Goal: Task Accomplishment & Management: Manage account settings

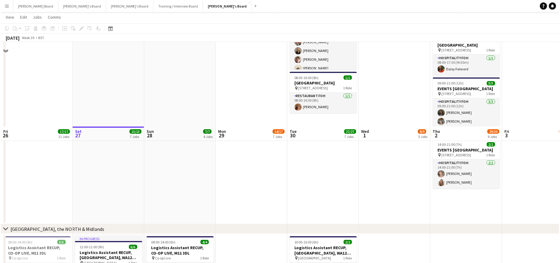
scroll to position [842, 0]
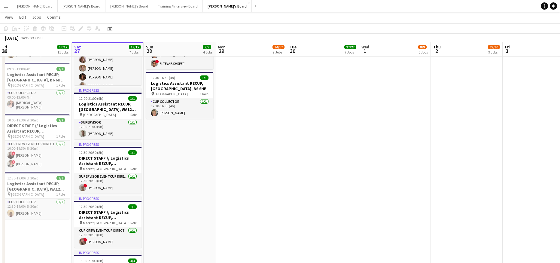
drag, startPoint x: 173, startPoint y: 201, endPoint x: 204, endPoint y: 182, distance: 36.5
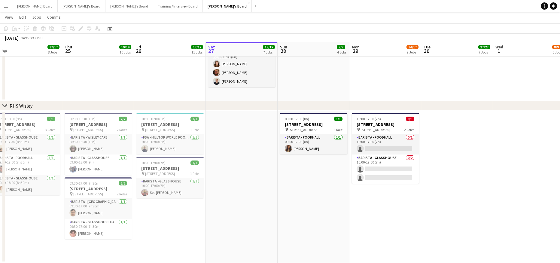
scroll to position [0, 149]
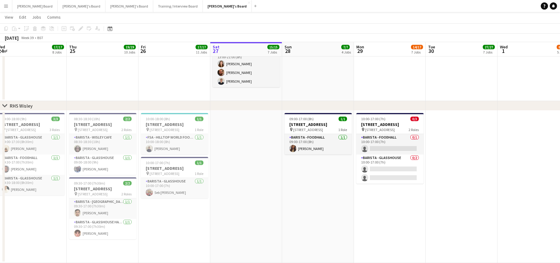
drag, startPoint x: 164, startPoint y: 217, endPoint x: 266, endPoint y: 216, distance: 102.2
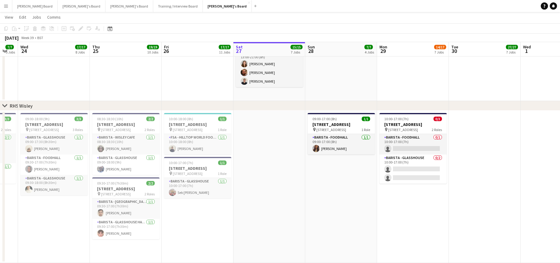
scroll to position [0, 125]
drag, startPoint x: 248, startPoint y: 177, endPoint x: 271, endPoint y: 174, distance: 22.4
drag, startPoint x: 337, startPoint y: 145, endPoint x: 335, endPoint y: 141, distance: 5.4
click at [337, 145] on app-card-role "Barista - Foodhall 1/1 09:00-17:00 (8h) kelly smith" at bounding box center [341, 144] width 67 height 20
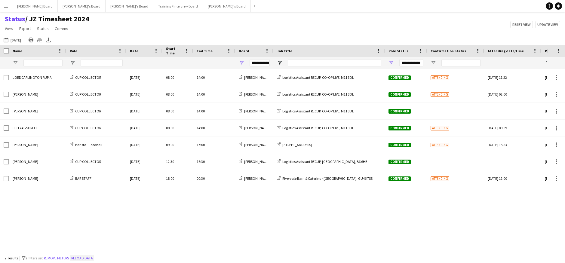
click at [87, 257] on button "Reload data" at bounding box center [82, 258] width 24 height 7
click at [243, 63] on span "Open Filter Menu" at bounding box center [241, 62] width 5 height 5
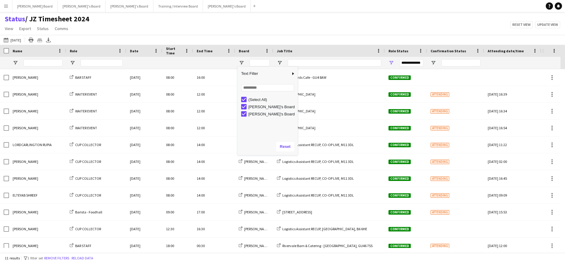
click at [232, 21] on div "Status / JZ Timesheet 2024 View Views Default view Airshow Accreditation Airsho…" at bounding box center [282, 24] width 565 height 20
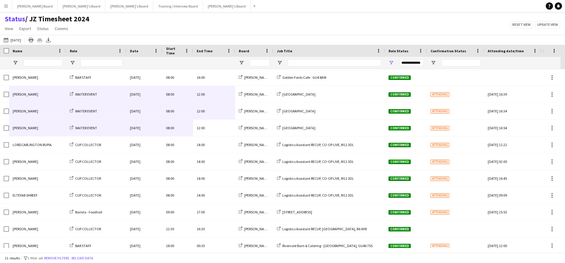
drag, startPoint x: 227, startPoint y: 132, endPoint x: 39, endPoint y: 96, distance: 191.0
click at [39, 96] on div "LORDCARLINGTON RUPIA CUP COLLECTOR Sun, 28 Sep 2025 08:00 14:00 Jakub's Board L…" at bounding box center [324, 161] width 649 height 185
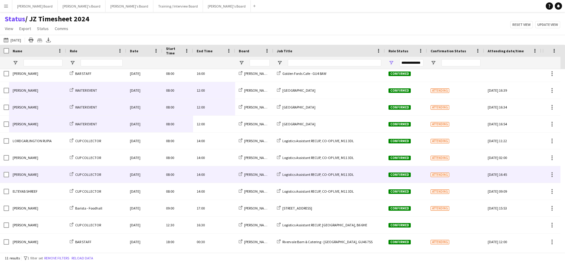
scroll to position [6, 0]
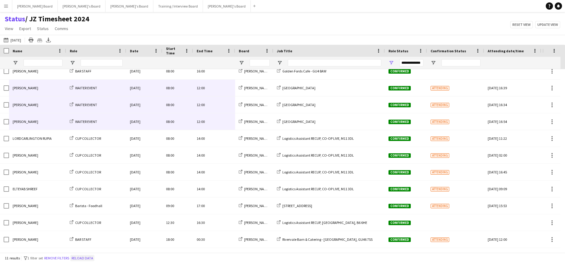
click at [93, 259] on button "Reload data" at bounding box center [82, 258] width 24 height 7
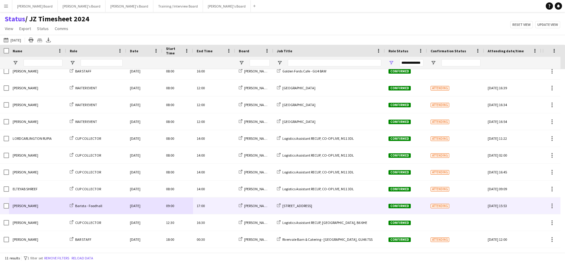
drag, startPoint x: 218, startPoint y: 208, endPoint x: 43, endPoint y: 207, distance: 174.7
click at [43, 207] on div "kelly smith Barista - Foodhall Sun, 28 Sep 2025 09:00 17:00 Jakub's Board RHS W…" at bounding box center [324, 206] width 649 height 17
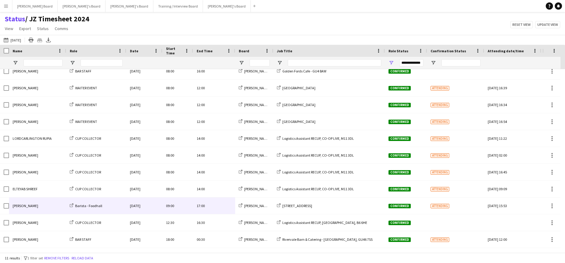
click at [533, 15] on div "Status / JZ Timesheet 2024 View Views Default view Airshow Accreditation Airsho…" at bounding box center [282, 24] width 565 height 20
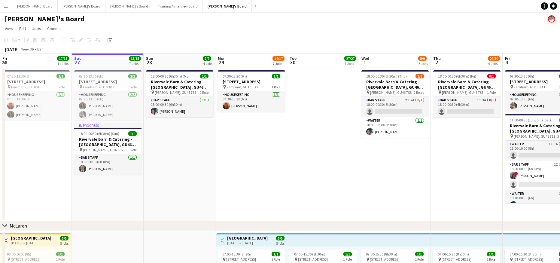
scroll to position [0, 175]
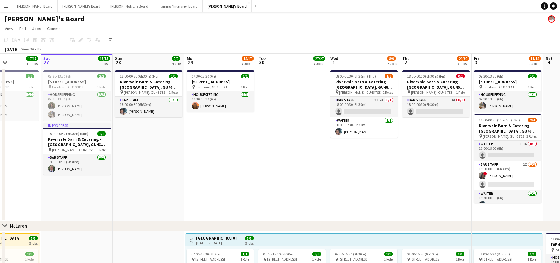
drag, startPoint x: 345, startPoint y: 169, endPoint x: 326, endPoint y: 168, distance: 19.2
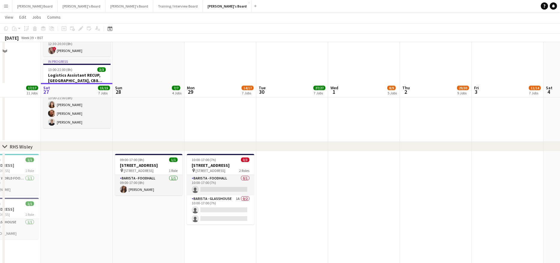
scroll to position [1074, 0]
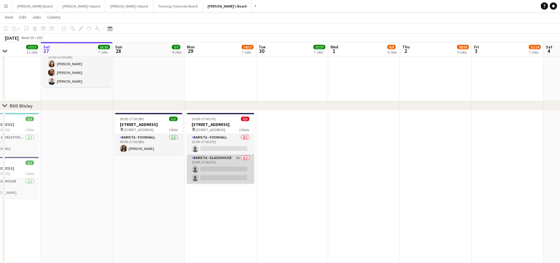
click at [237, 171] on app-card-role "Barista - Glasshouse 1A 0/2 10:00-17:00 (7h) single-neutral-actions single-neut…" at bounding box center [220, 169] width 67 height 29
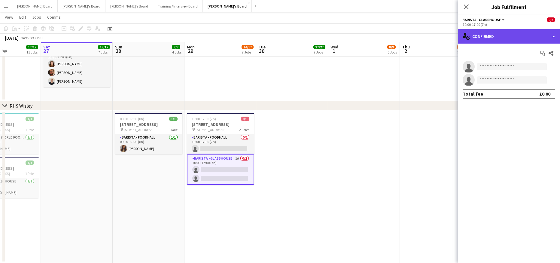
click at [488, 39] on div "single-neutral-actions-check-2 Confirmed" at bounding box center [509, 36] width 102 height 14
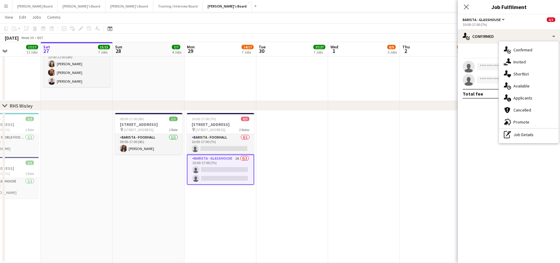
click at [517, 97] on span "Applicants" at bounding box center [523, 97] width 19 height 5
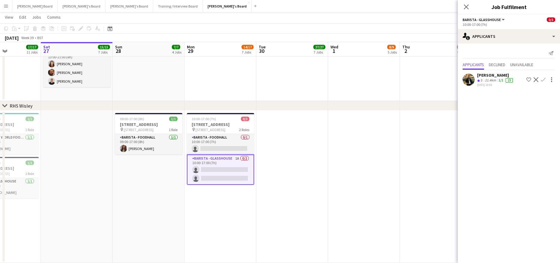
click at [536, 79] on app-icon "Decline" at bounding box center [536, 79] width 5 height 5
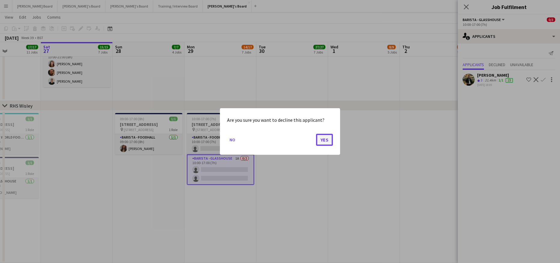
click at [318, 136] on button "Yes" at bounding box center [324, 140] width 17 height 12
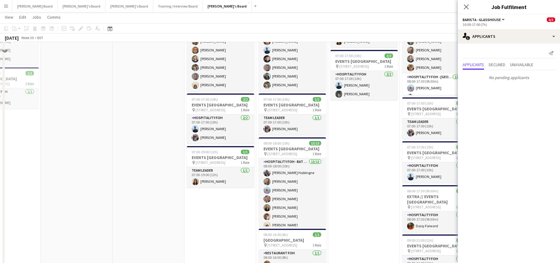
scroll to position [352, 0]
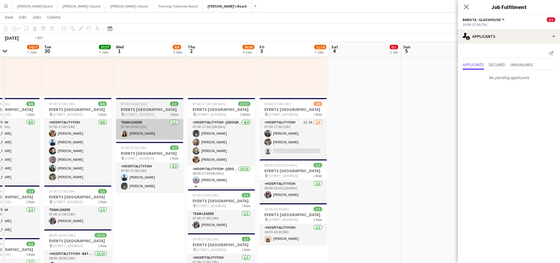
drag, startPoint x: 348, startPoint y: 173, endPoint x: 85, endPoint y: 139, distance: 265.7
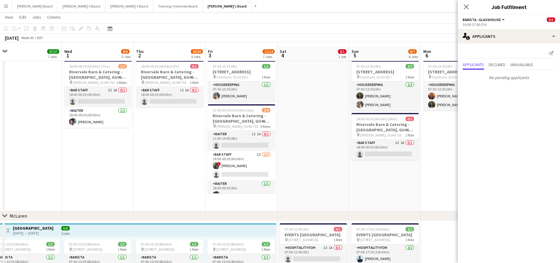
scroll to position [0, 0]
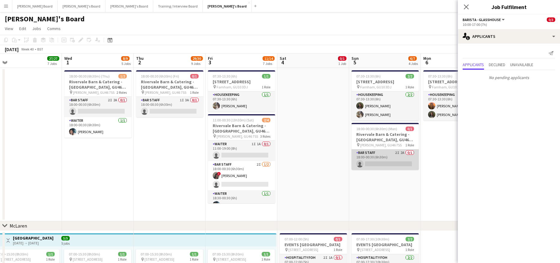
click at [384, 159] on app-card-role "BAR STAFF 2I 2A 0/1 18:00-00:30 (6h30m) single-neutral-actions" at bounding box center [385, 159] width 67 height 20
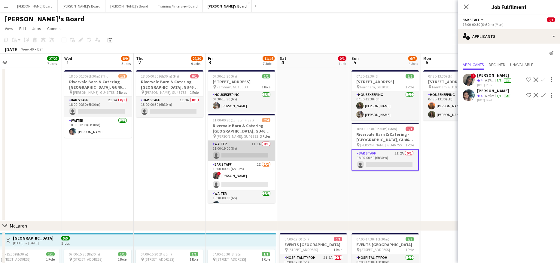
click at [244, 156] on app-card-role "Waiter 1I 1A 0/1 11:00-19:00 (8h) single-neutral-actions" at bounding box center [241, 151] width 67 height 20
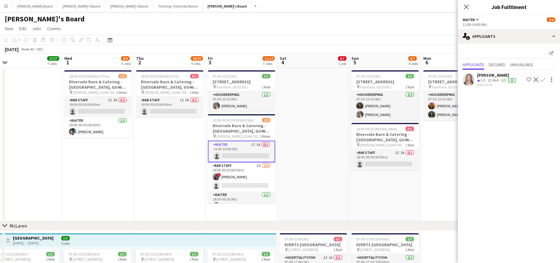
click at [499, 81] on div "31.9km" at bounding box center [494, 80] width 14 height 5
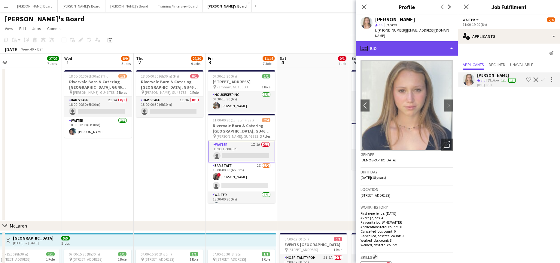
click at [397, 41] on div "profile Bio" at bounding box center [407, 48] width 102 height 14
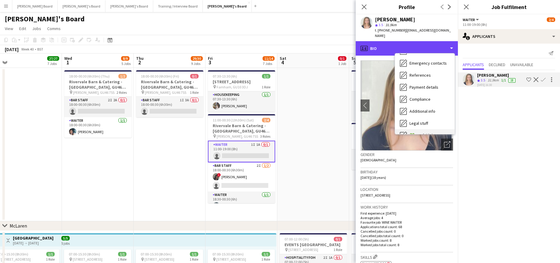
scroll to position [93, 0]
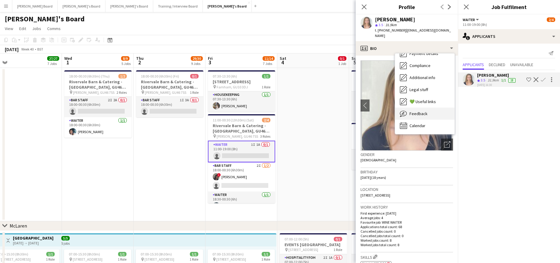
click at [419, 111] on span "Feedback" at bounding box center [419, 113] width 18 height 5
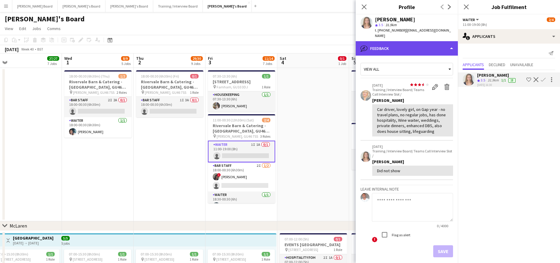
click at [400, 44] on div "bubble-pencil Feedback" at bounding box center [407, 48] width 102 height 14
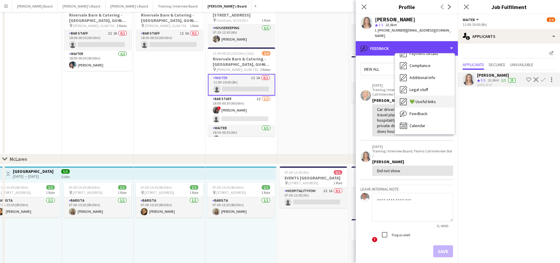
scroll to position [160, 0]
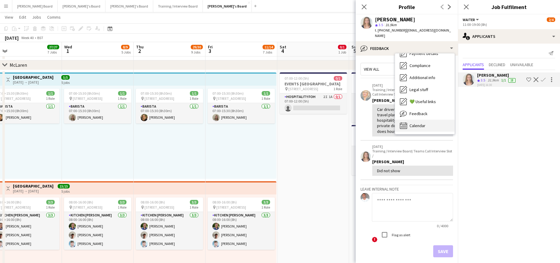
click at [426, 120] on div "Calendar Calendar" at bounding box center [425, 126] width 60 height 12
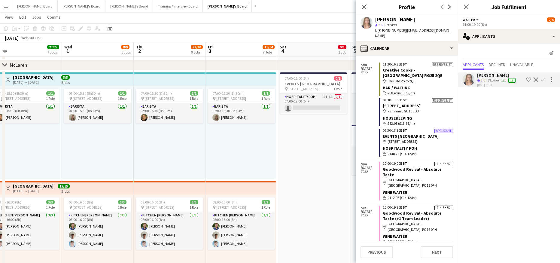
scroll to position [2235, 0]
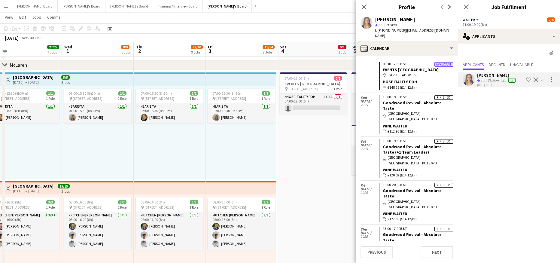
click at [542, 78] on app-icon "Confirm" at bounding box center [543, 79] width 5 height 5
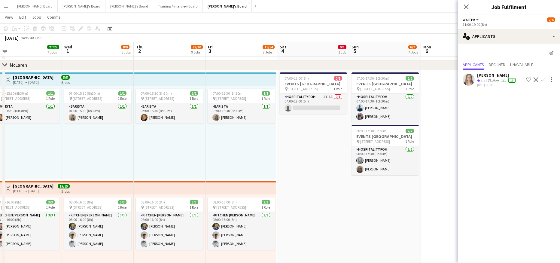
click at [542, 78] on app-icon "Confirm" at bounding box center [543, 79] width 5 height 5
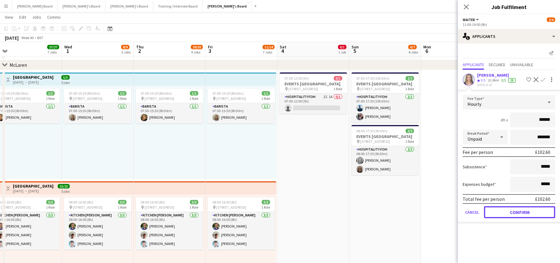
click at [496, 213] on button "Confirm" at bounding box center [519, 212] width 71 height 12
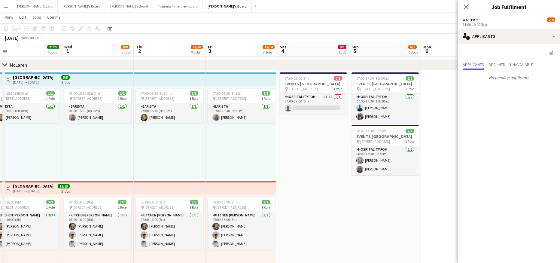
click at [501, 67] on span "Declined" at bounding box center [497, 65] width 17 height 9
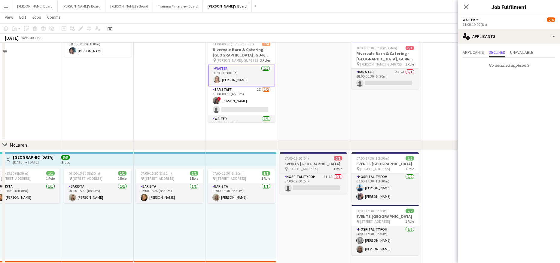
scroll to position [0, 0]
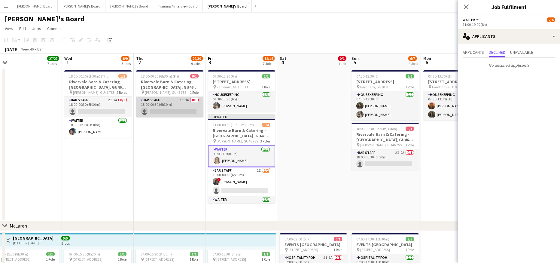
click at [169, 115] on app-card-role "BAR STAFF 1I 3A 0/1 18:00-00:30 (6h30m) single-neutral-actions" at bounding box center [169, 107] width 67 height 20
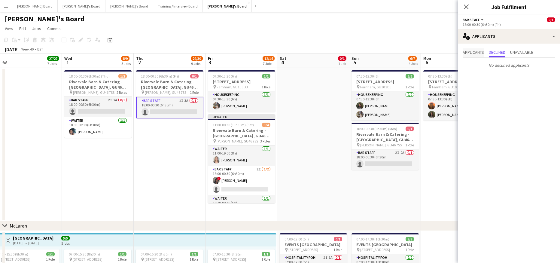
click at [470, 55] on span "Applicants" at bounding box center [473, 52] width 21 height 9
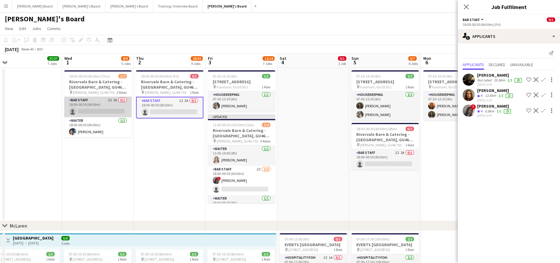
click at [103, 102] on app-card-role "BAR STAFF 2I 2A 0/1 18:00-00:30 (6h30m) single-neutral-actions" at bounding box center [97, 107] width 67 height 20
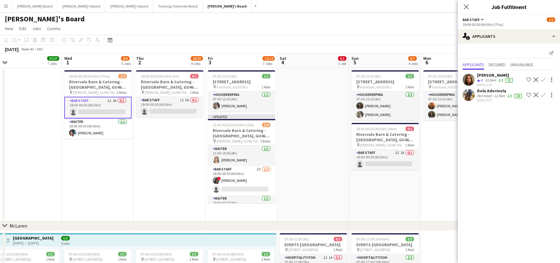
click at [306, 147] on app-date-cell at bounding box center [313, 144] width 72 height 153
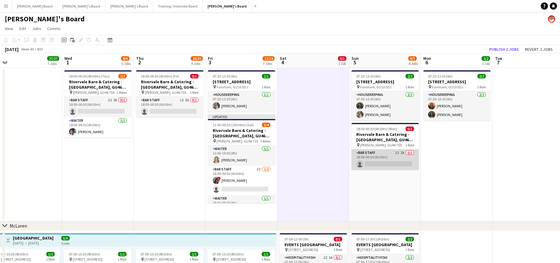
click at [389, 165] on app-card-role "BAR STAFF 2I 2A 0/1 18:00-00:30 (6h30m) single-neutral-actions" at bounding box center [385, 159] width 67 height 20
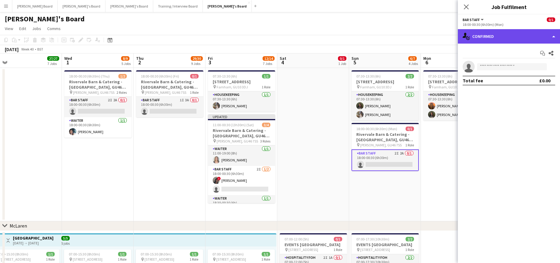
click at [489, 29] on div "single-neutral-actions-check-2 Confirmed" at bounding box center [509, 36] width 102 height 14
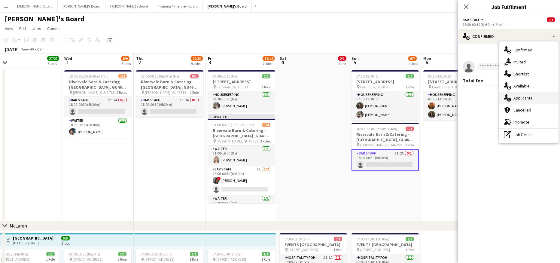
click at [524, 99] on span "Applicants" at bounding box center [523, 97] width 19 height 5
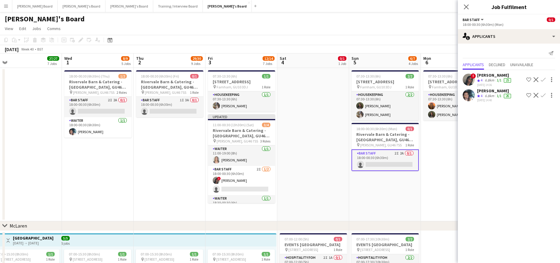
click at [441, 143] on app-date-cell "07:30-13:30 (6h) 2/2 Millbridge Court GU10 3DJ pin Farnham, GU10 3DJ 1 Role Hou…" at bounding box center [457, 144] width 72 height 153
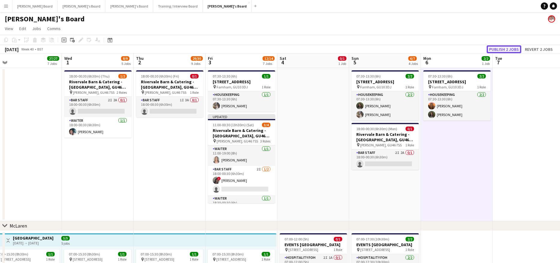
click at [495, 49] on button "Publish 2 jobs" at bounding box center [504, 49] width 35 height 8
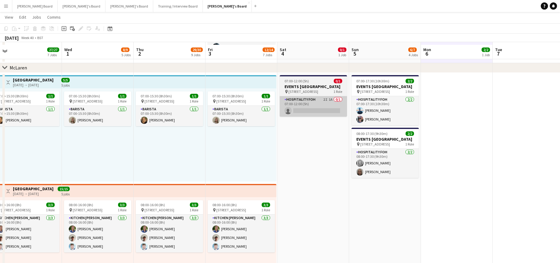
scroll to position [160, 0]
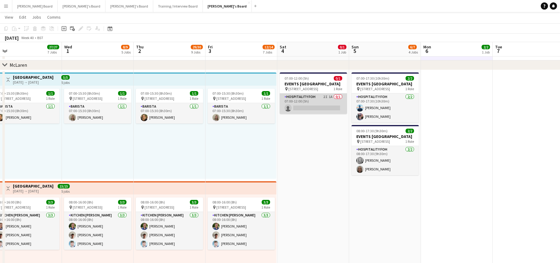
click at [319, 103] on app-card-role "Hospitality FOH 2I 1A 0/1 07:00-12:00 (5h) single-neutral-actions" at bounding box center [313, 103] width 67 height 20
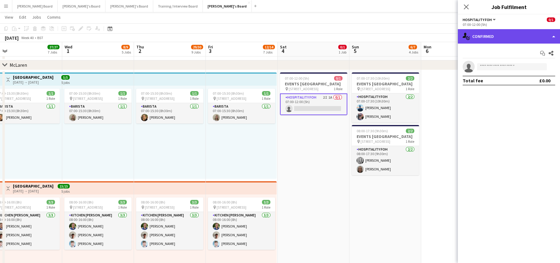
click at [480, 36] on div "single-neutral-actions-check-2 Confirmed" at bounding box center [509, 36] width 102 height 14
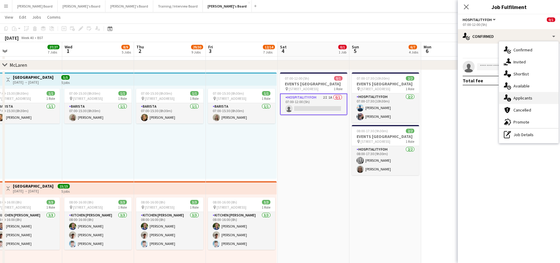
click at [513, 99] on div "single-neutral-actions-information Applicants" at bounding box center [529, 98] width 60 height 12
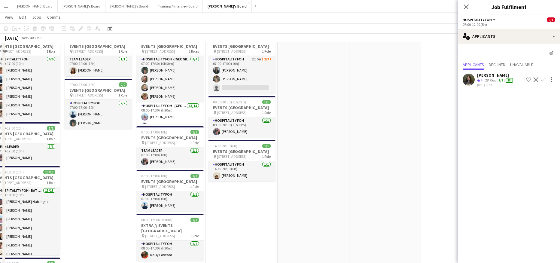
scroll to position [401, 0]
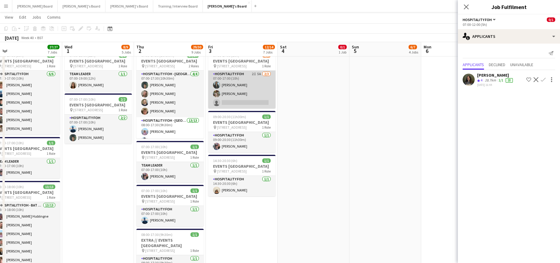
click at [256, 109] on app-card-role "Hospitality FOH 2I 5A 2/3 07:00-17:00 (10h) Muhammad Imad Abigail Hodkinson sin…" at bounding box center [241, 90] width 67 height 38
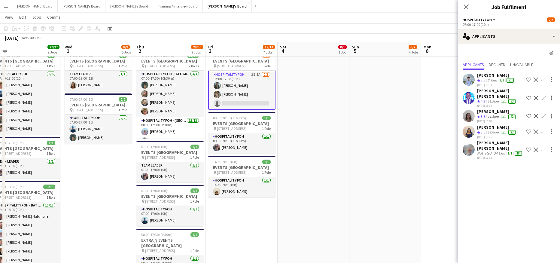
click at [386, 165] on app-date-cell "07:00-17:30 (10h30m) 2/2 EVENTS McLaren Technology Centre pin Woking, GU21 4YH …" at bounding box center [386, 128] width 72 height 596
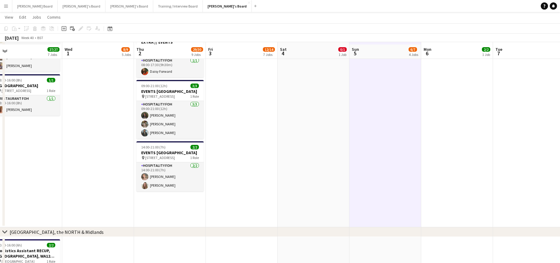
scroll to position [601, 0]
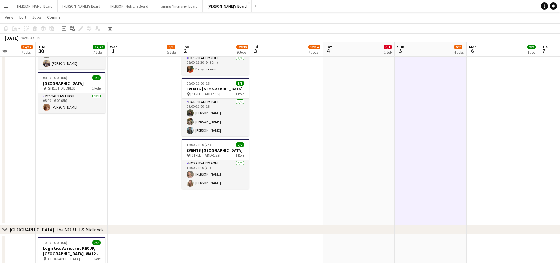
drag, startPoint x: 51, startPoint y: 176, endPoint x: 144, endPoint y: 180, distance: 92.4
click at [142, 180] on app-calendar-viewport "Sat 27 15/15 7 Jobs Sun 28 7/7 4 Jobs Mon 29 14/17 7 Jobs Tue 30 27/27 7 Jobs W…" at bounding box center [280, 78] width 560 height 1313
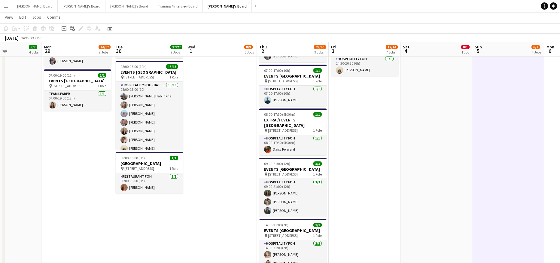
scroll to position [0, 183]
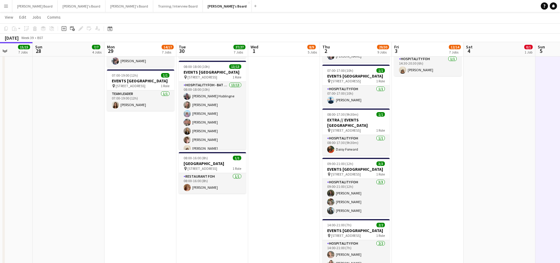
drag, startPoint x: 76, startPoint y: 169, endPoint x: 139, endPoint y: 172, distance: 63.2
click at [139, 172] on app-calendar-viewport "Thu 25 19/19 10 Jobs Fri 26 17/17 11 Jobs Sat 27 15/15 7 Jobs Sun 28 7/7 4 Jobs…" at bounding box center [280, 158] width 560 height 1313
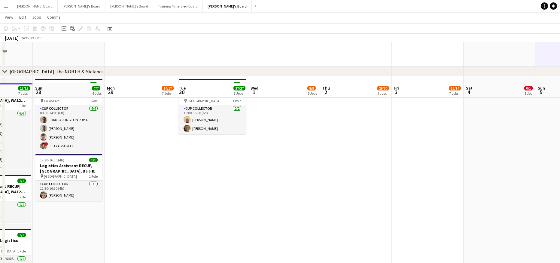
scroll to position [802, 0]
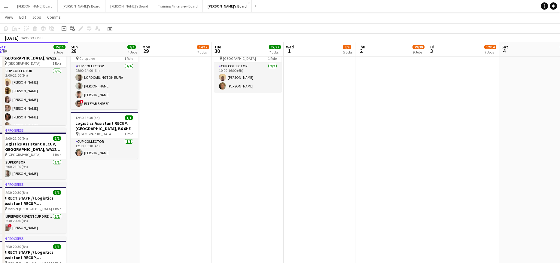
drag, startPoint x: 145, startPoint y: 158, endPoint x: 215, endPoint y: 164, distance: 70.0
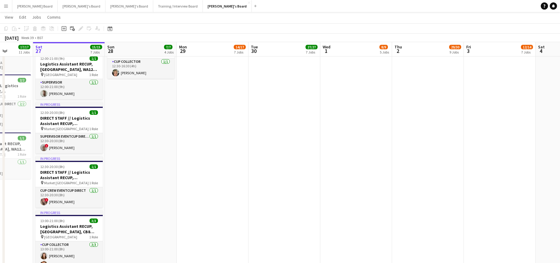
scroll to position [0, 143]
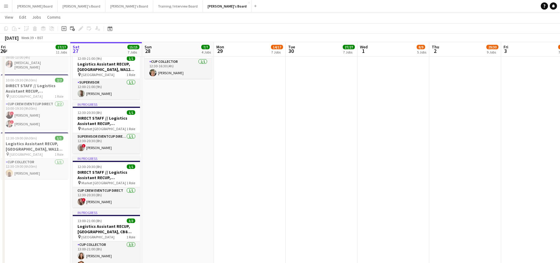
drag, startPoint x: 169, startPoint y: 171, endPoint x: 191, endPoint y: 171, distance: 21.7
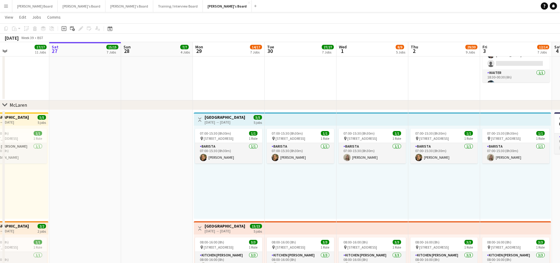
scroll to position [0, 202]
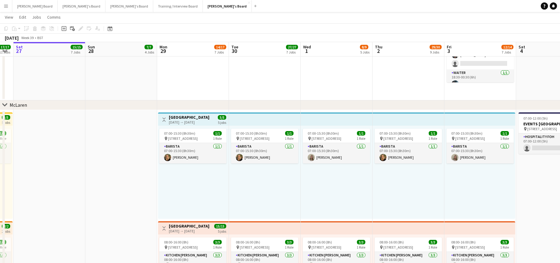
drag, startPoint x: 378, startPoint y: 213, endPoint x: 328, endPoint y: 211, distance: 50.2
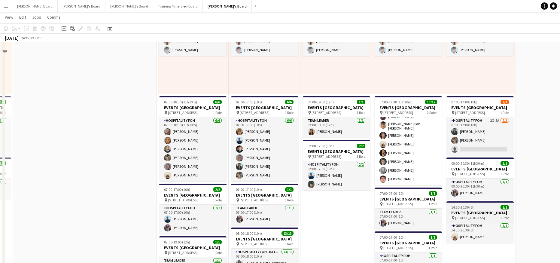
scroll to position [361, 0]
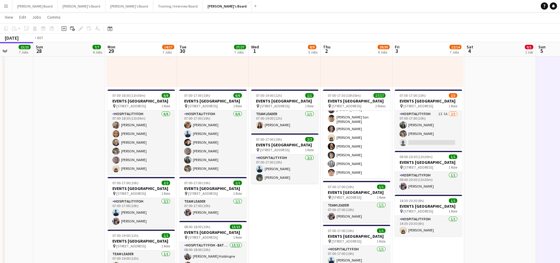
drag, startPoint x: 507, startPoint y: 212, endPoint x: 311, endPoint y: 207, distance: 195.8
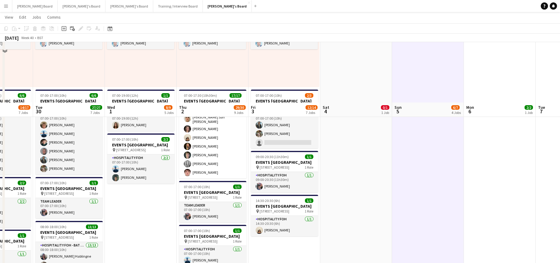
scroll to position [601, 0]
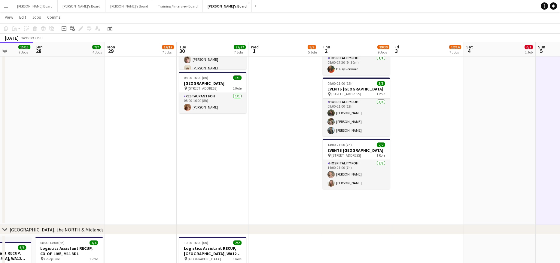
drag, startPoint x: 372, startPoint y: 204, endPoint x: 407, endPoint y: 202, distance: 34.9
click at [406, 203] on app-calendar-viewport "Thu 25 19/19 10 Jobs Fri 26 17/17 11 Jobs Sat 27 15/15 7 Jobs Sun 28 7/7 4 Jobs…" at bounding box center [280, 78] width 560 height 1313
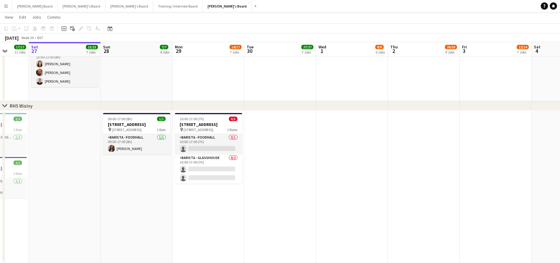
scroll to position [0, 247]
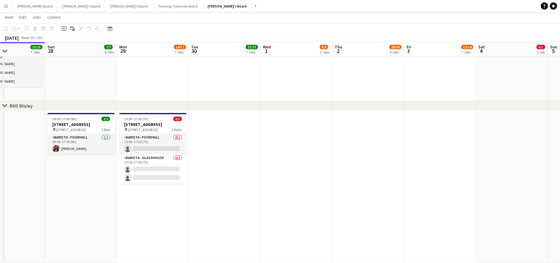
drag, startPoint x: 360, startPoint y: 205, endPoint x: 272, endPoint y: 200, distance: 87.9
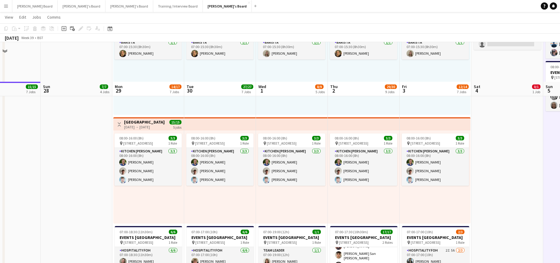
scroll to position [192, 0]
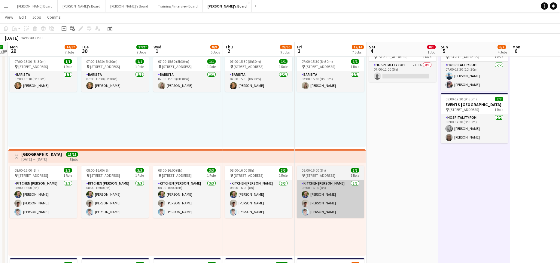
drag, startPoint x: 444, startPoint y: 193, endPoint x: 327, endPoint y: 200, distance: 117.2
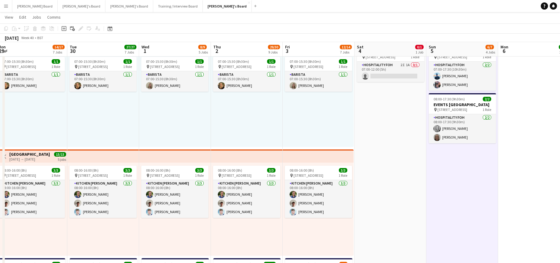
scroll to position [0, 237]
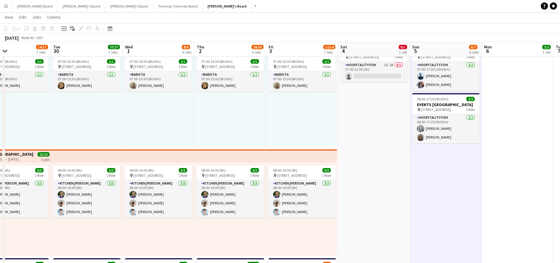
drag, startPoint x: 393, startPoint y: 191, endPoint x: 385, endPoint y: 189, distance: 8.3
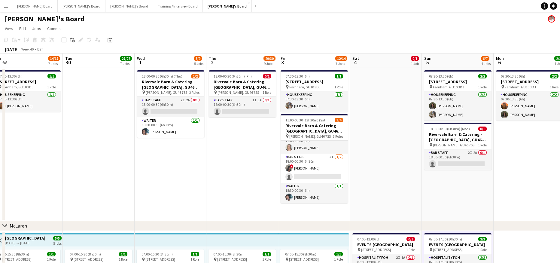
scroll to position [0, 226]
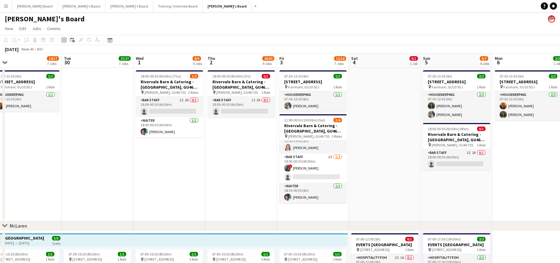
drag, startPoint x: 223, startPoint y: 161, endPoint x: 234, endPoint y: 179, distance: 20.8
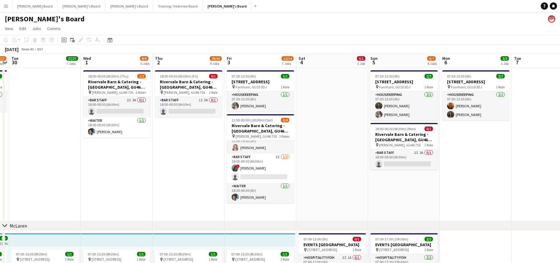
drag, startPoint x: 425, startPoint y: 173, endPoint x: 103, endPoint y: 173, distance: 322.3
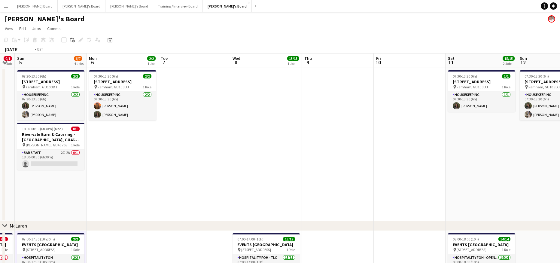
drag, startPoint x: 320, startPoint y: 180, endPoint x: 202, endPoint y: 183, distance: 118.2
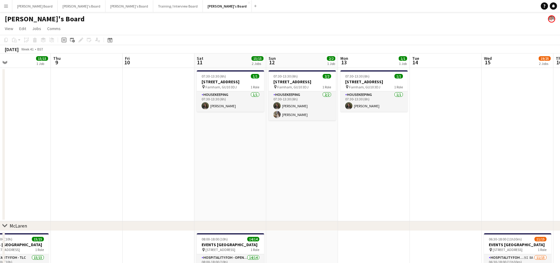
drag, startPoint x: 407, startPoint y: 170, endPoint x: 278, endPoint y: 183, distance: 129.3
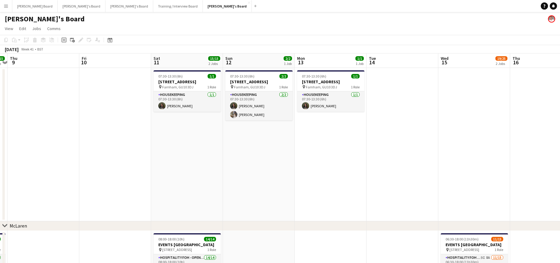
drag, startPoint x: 392, startPoint y: 186, endPoint x: 344, endPoint y: 177, distance: 49.5
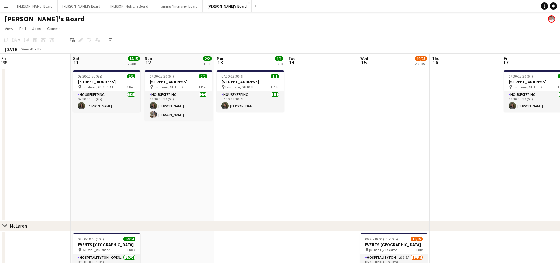
drag, startPoint x: 349, startPoint y: 179, endPoint x: 376, endPoint y: 159, distance: 34.2
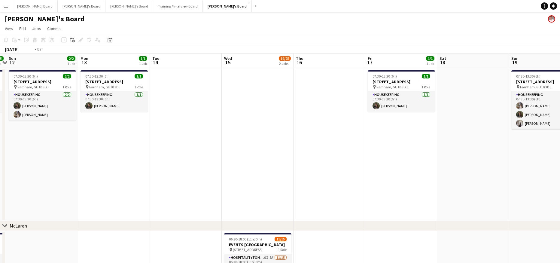
drag, startPoint x: 234, startPoint y: 171, endPoint x: 325, endPoint y: 160, distance: 91.5
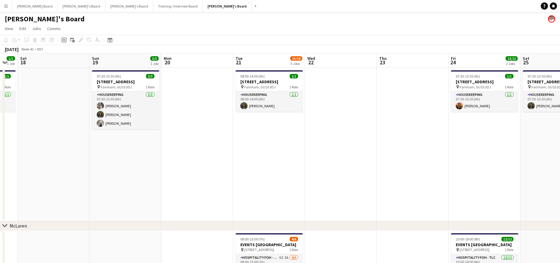
drag, startPoint x: 250, startPoint y: 152, endPoint x: 176, endPoint y: 145, distance: 73.9
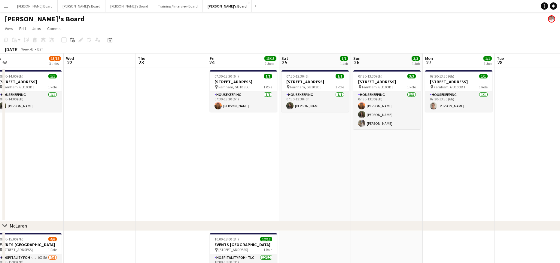
drag, startPoint x: 311, startPoint y: 149, endPoint x: 158, endPoint y: 149, distance: 153.3
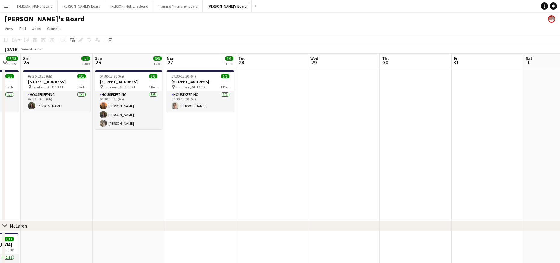
drag, startPoint x: 240, startPoint y: 164, endPoint x: 211, endPoint y: 161, distance: 29.0
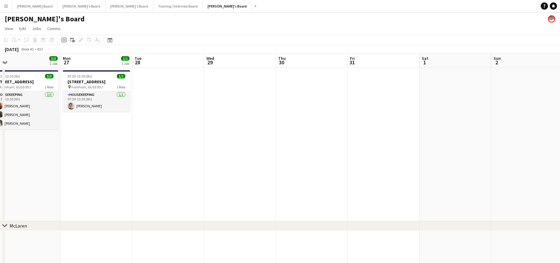
drag, startPoint x: 228, startPoint y: 173, endPoint x: 268, endPoint y: 179, distance: 40.1
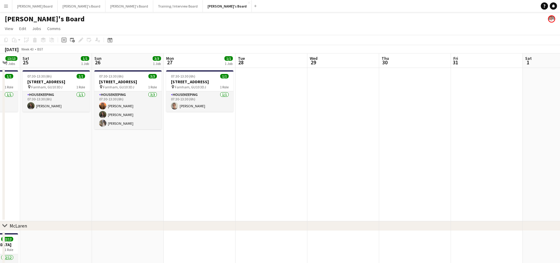
drag, startPoint x: 204, startPoint y: 175, endPoint x: 290, endPoint y: 185, distance: 86.6
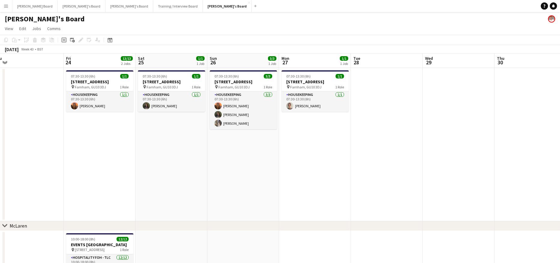
drag, startPoint x: 212, startPoint y: 176, endPoint x: 335, endPoint y: 185, distance: 123.0
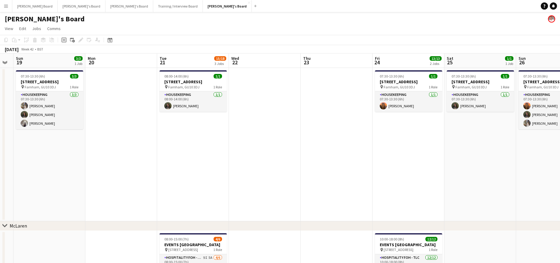
drag, startPoint x: 127, startPoint y: 168, endPoint x: 285, endPoint y: 172, distance: 158.5
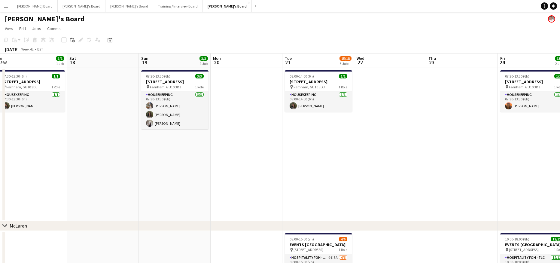
drag, startPoint x: 237, startPoint y: 167, endPoint x: 335, endPoint y: 179, distance: 99.3
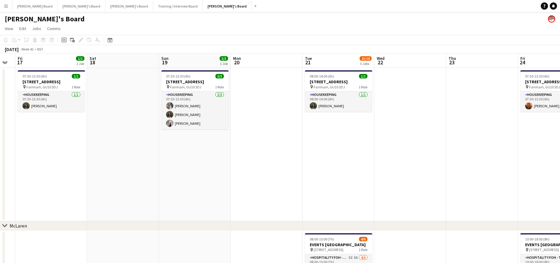
drag, startPoint x: 196, startPoint y: 168, endPoint x: 309, endPoint y: 166, distance: 112.8
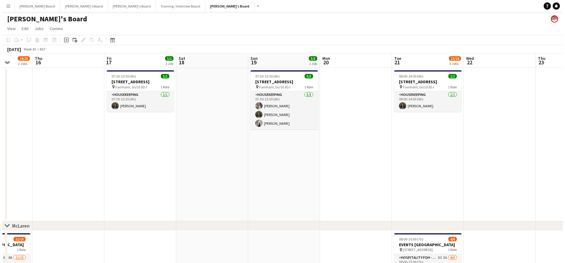
scroll to position [0, 190]
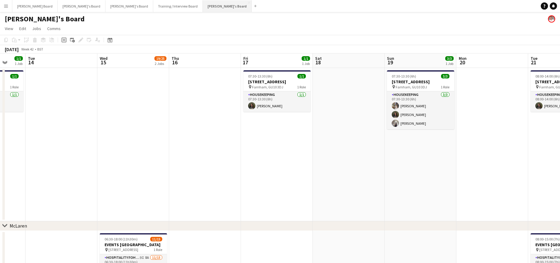
click at [203, 10] on button "Jakub's Board Close" at bounding box center [227, 6] width 49 height 12
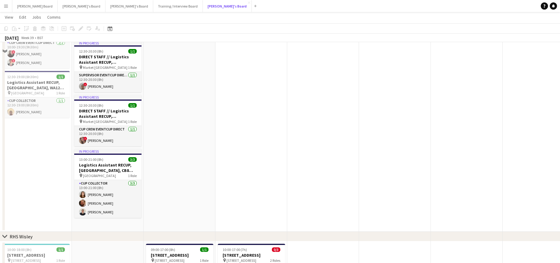
scroll to position [1074, 0]
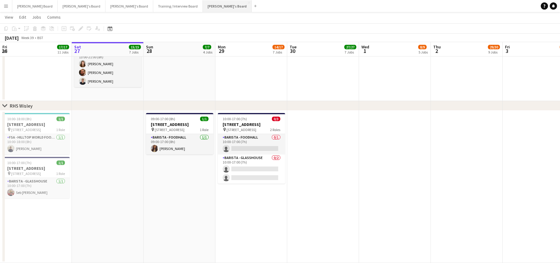
click at [203, 2] on button "Jakub's Board Close" at bounding box center [227, 6] width 49 height 12
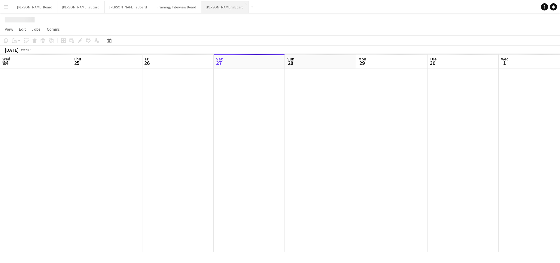
scroll to position [0, 144]
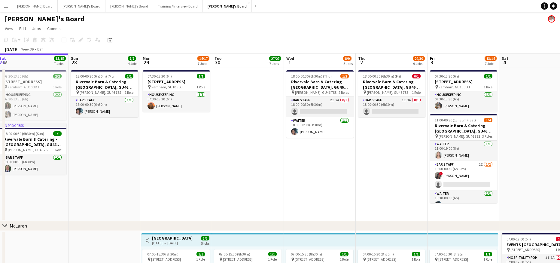
drag, startPoint x: 426, startPoint y: 184, endPoint x: 272, endPoint y: 179, distance: 153.4
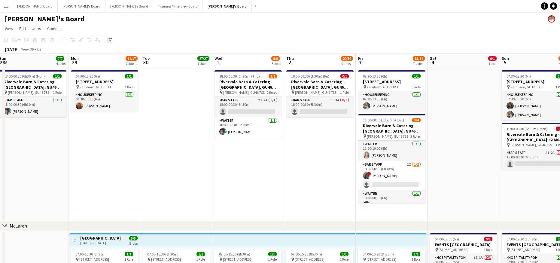
scroll to position [0, 225]
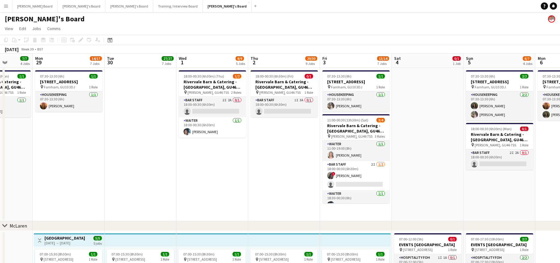
drag, startPoint x: 289, startPoint y: 170, endPoint x: 247, endPoint y: 170, distance: 41.2
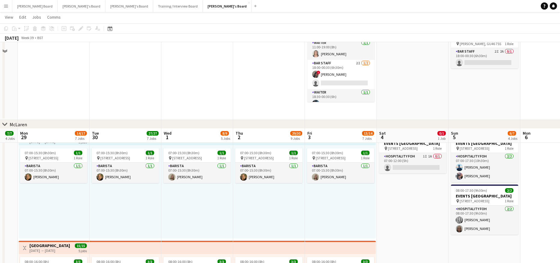
scroll to position [201, 0]
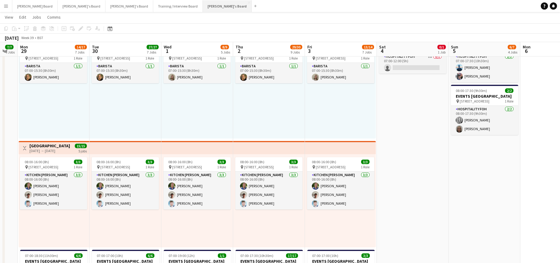
click at [203, 4] on button "Jakub's Board Close" at bounding box center [227, 6] width 49 height 12
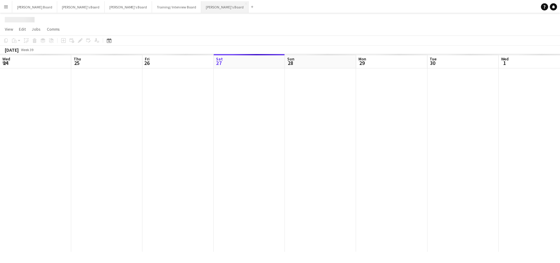
scroll to position [0, 144]
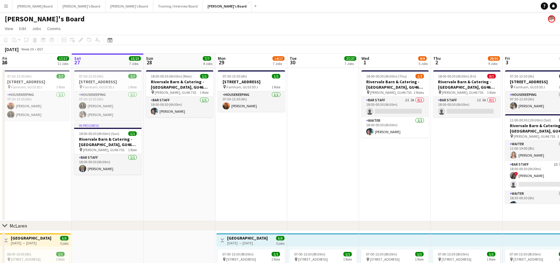
drag, startPoint x: 434, startPoint y: 151, endPoint x: 394, endPoint y: 155, distance: 40.2
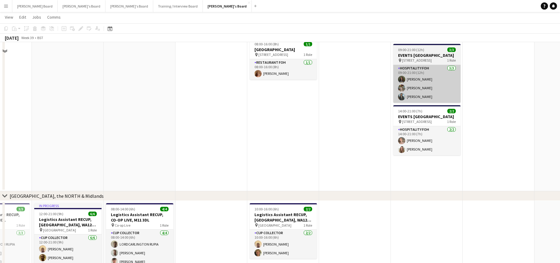
scroll to position [641, 0]
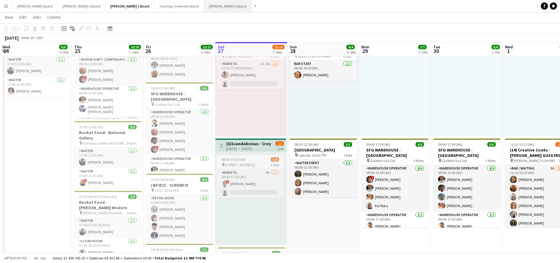
scroll to position [0, 144]
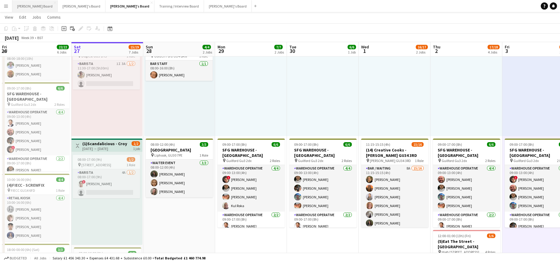
click at [25, 4] on button "[PERSON_NAME] Board Close" at bounding box center [34, 6] width 45 height 12
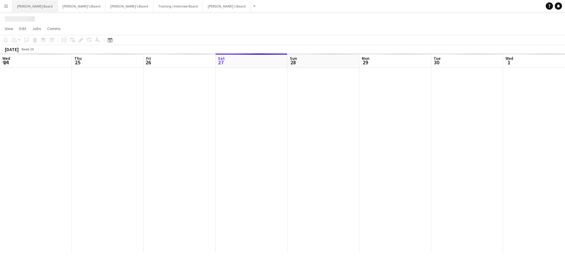
scroll to position [0, 144]
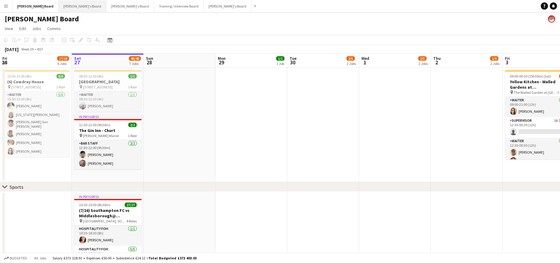
click at [63, 8] on button "[PERSON_NAME]'s Board Close" at bounding box center [83, 6] width 48 height 12
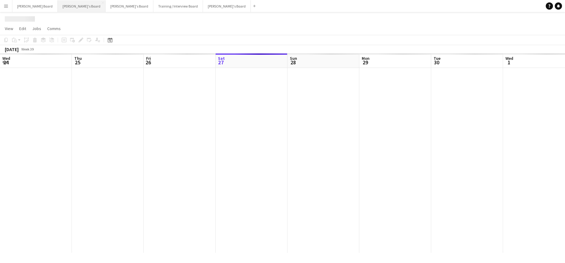
scroll to position [0, 144]
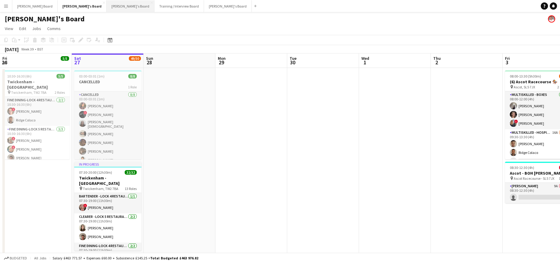
click at [107, 7] on button "[PERSON_NAME]'s Board Close" at bounding box center [131, 6] width 48 height 12
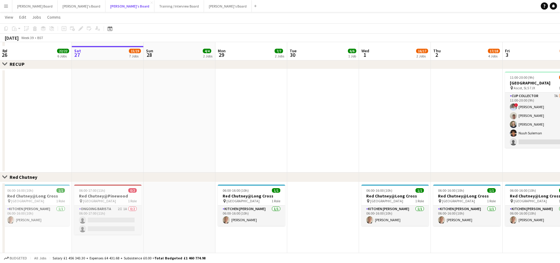
scroll to position [511, 0]
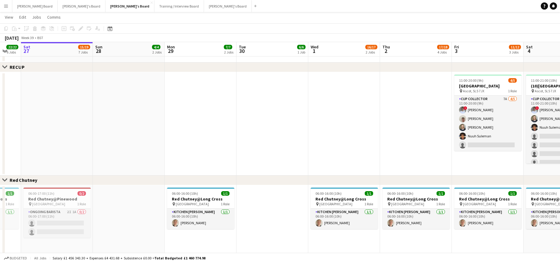
drag, startPoint x: 260, startPoint y: 145, endPoint x: 179, endPoint y: 146, distance: 81.2
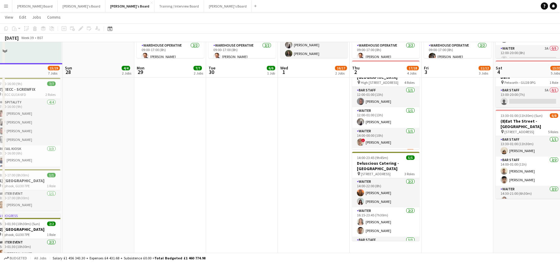
scroll to position [0, 0]
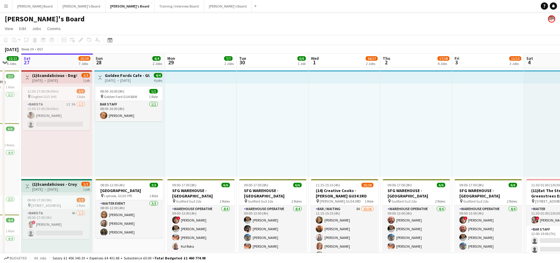
drag, startPoint x: 158, startPoint y: 147, endPoint x: 190, endPoint y: 146, distance: 32.2
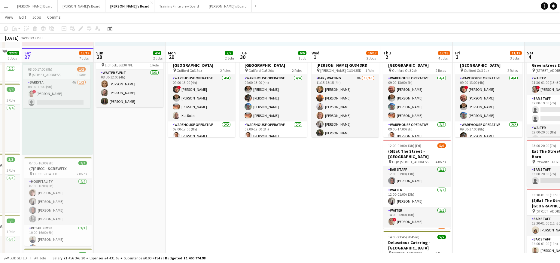
scroll to position [120, 0]
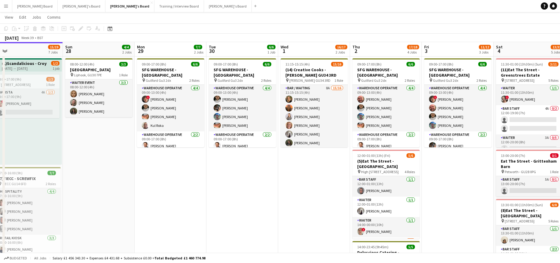
drag, startPoint x: 326, startPoint y: 195, endPoint x: 320, endPoint y: 194, distance: 5.1
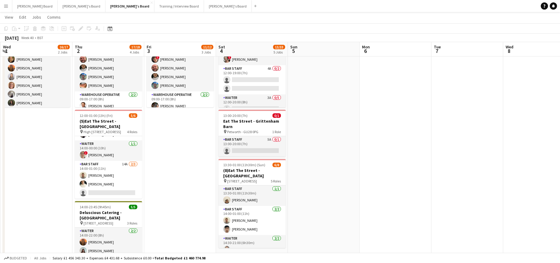
scroll to position [0, 226]
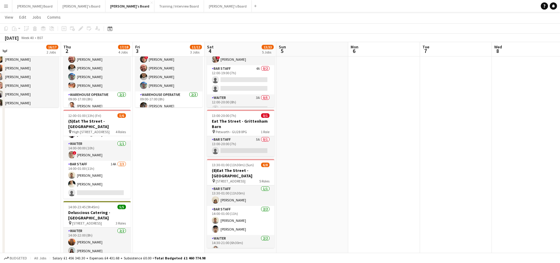
drag, startPoint x: 426, startPoint y: 199, endPoint x: 146, endPoint y: 184, distance: 280.3
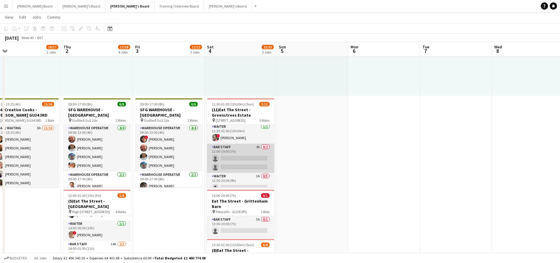
scroll to position [0, 0]
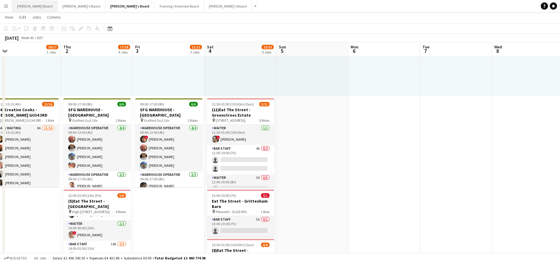
click at [30, 8] on button "[PERSON_NAME] Board Close" at bounding box center [34, 6] width 45 height 12
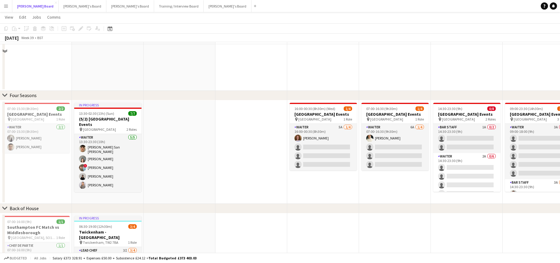
scroll to position [280, 0]
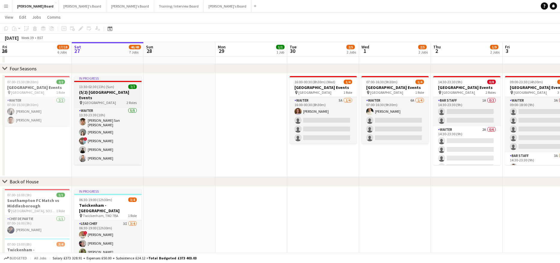
click at [107, 93] on h3 "(5/2) [GEOGRAPHIC_DATA] Events" at bounding box center [107, 95] width 67 height 11
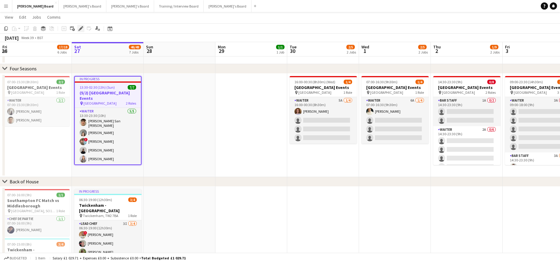
click at [79, 30] on icon at bounding box center [79, 30] width 2 height 2
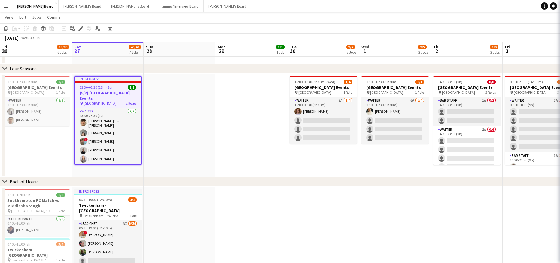
type input "**********"
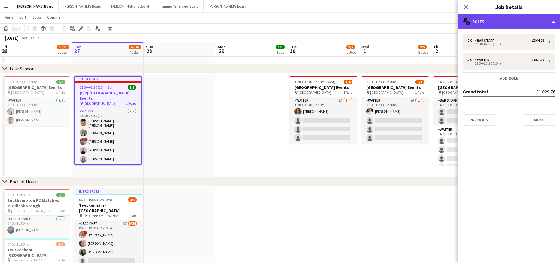
click at [496, 22] on div "multiple-users-add Roles" at bounding box center [509, 21] width 102 height 14
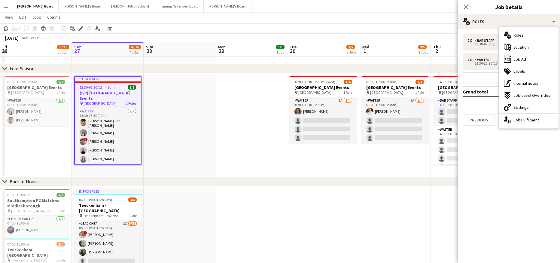
click at [524, 60] on span "Job Ad" at bounding box center [520, 59] width 13 height 5
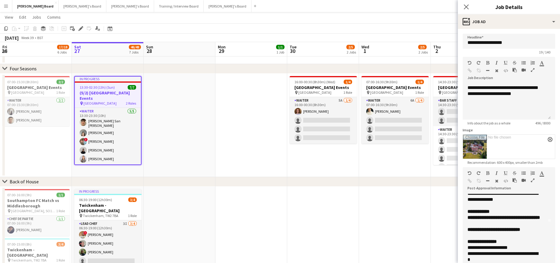
scroll to position [48, 0]
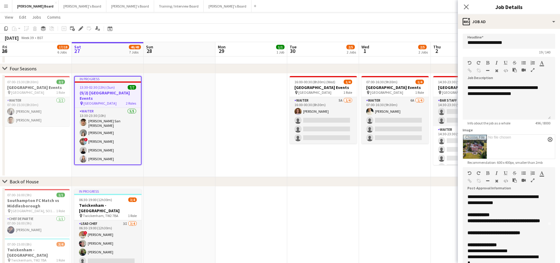
drag, startPoint x: 546, startPoint y: 229, endPoint x: 564, endPoint y: 282, distance: 55.9
click at [560, 263] on html "Menu Boards Boards Boards All jobs Status Workforce Workforce My Workforce Recr…" at bounding box center [280, 145] width 560 height 850
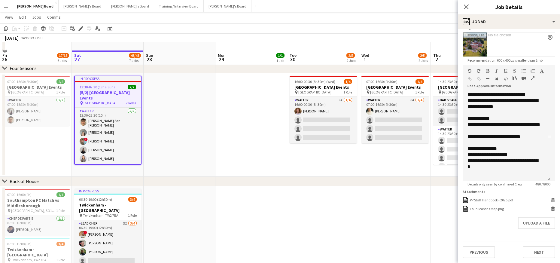
scroll to position [280, 0]
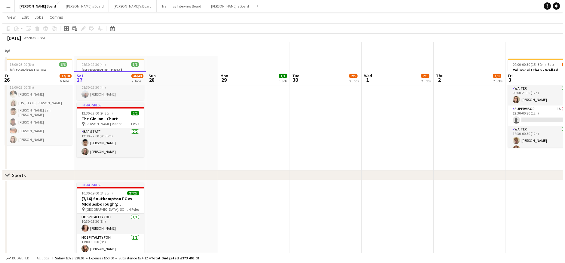
scroll to position [0, 0]
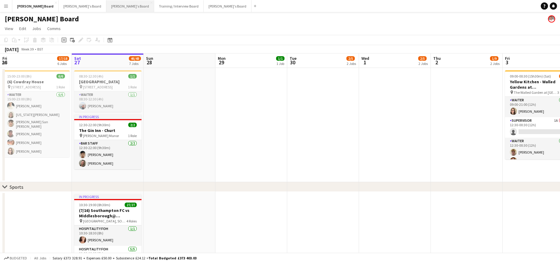
click at [106, 6] on button "[PERSON_NAME]'s Board Close" at bounding box center [130, 6] width 48 height 12
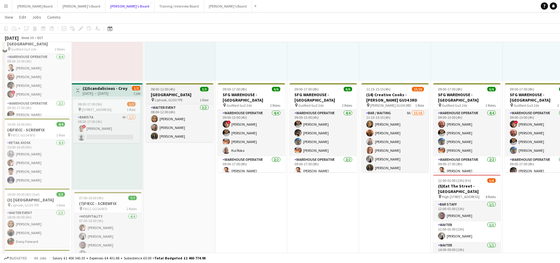
scroll to position [80, 0]
